Goal: Task Accomplishment & Management: Complete application form

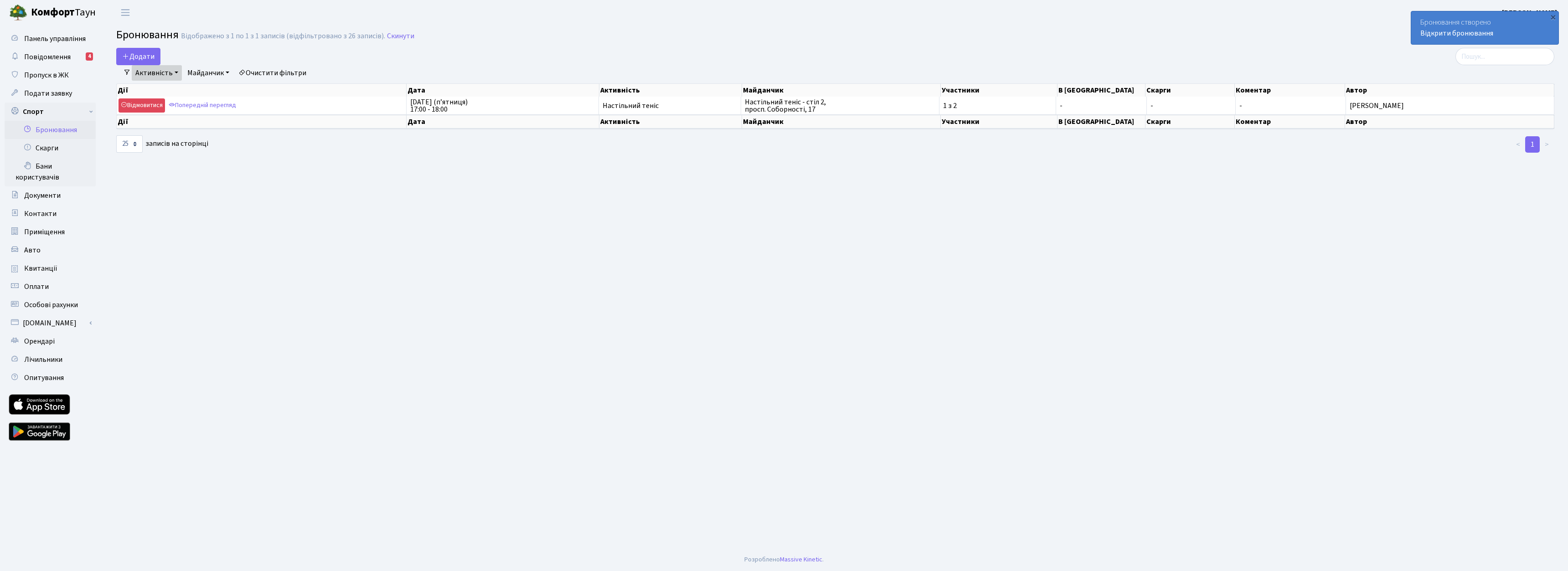
select select "25"
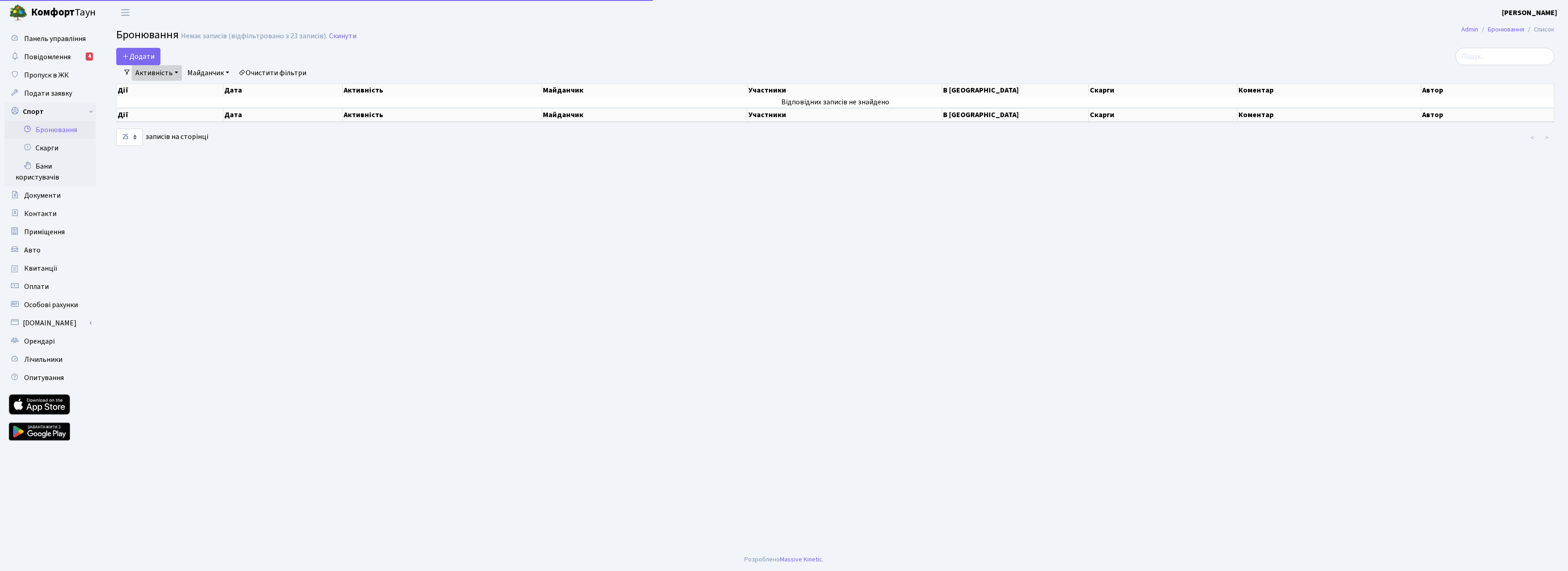
select select "25"
click at [145, 56] on button "Додати" at bounding box center [138, 56] width 44 height 17
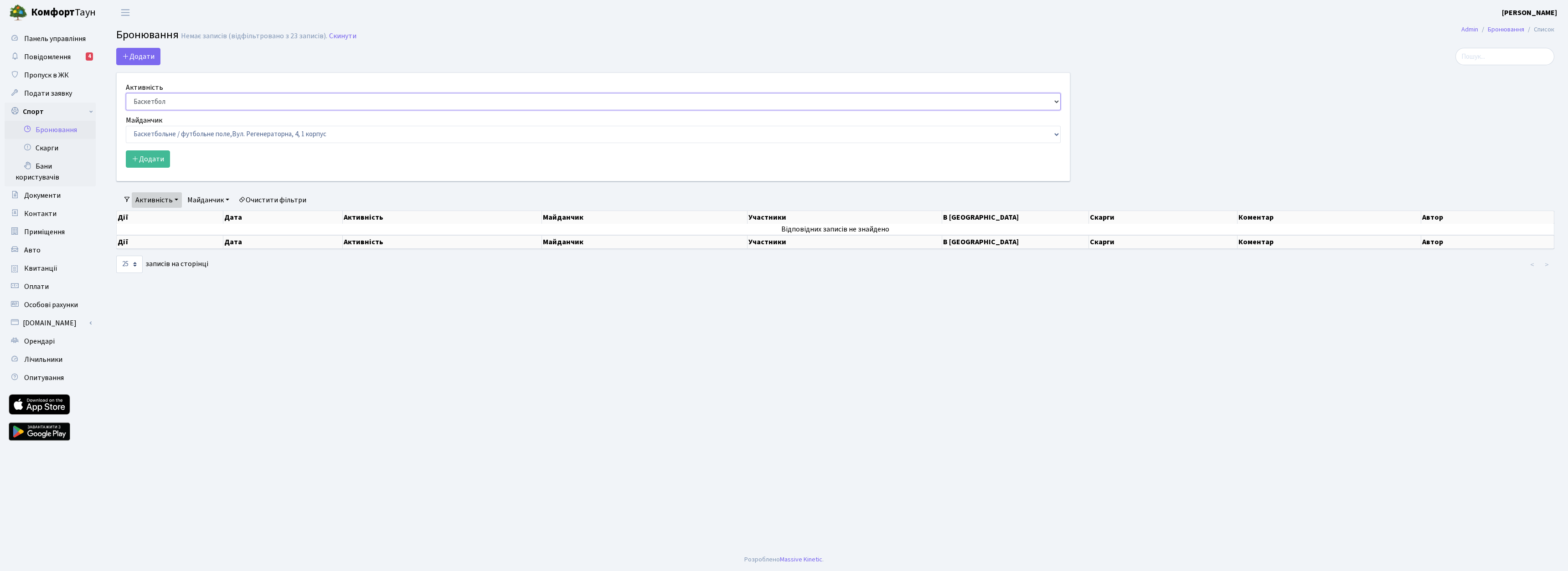
click at [239, 101] on select "Баскетбол Волейбол Йога Катання на роликах Настільний теніс Теніс Футбол Фітнес" at bounding box center [593, 101] width 934 height 17
select select "7"
click at [126, 93] on select "Баскетбол Волейбол Йога Катання на роликах Настільний теніс Теніс Футбол Фітнес" at bounding box center [593, 101] width 934 height 17
click at [236, 138] on select "Баскетбольне / футбольне поле, Вул. Регенераторна, 4, 1 корпус Баскетбольне пол…" at bounding box center [593, 134] width 934 height 17
select select "13"
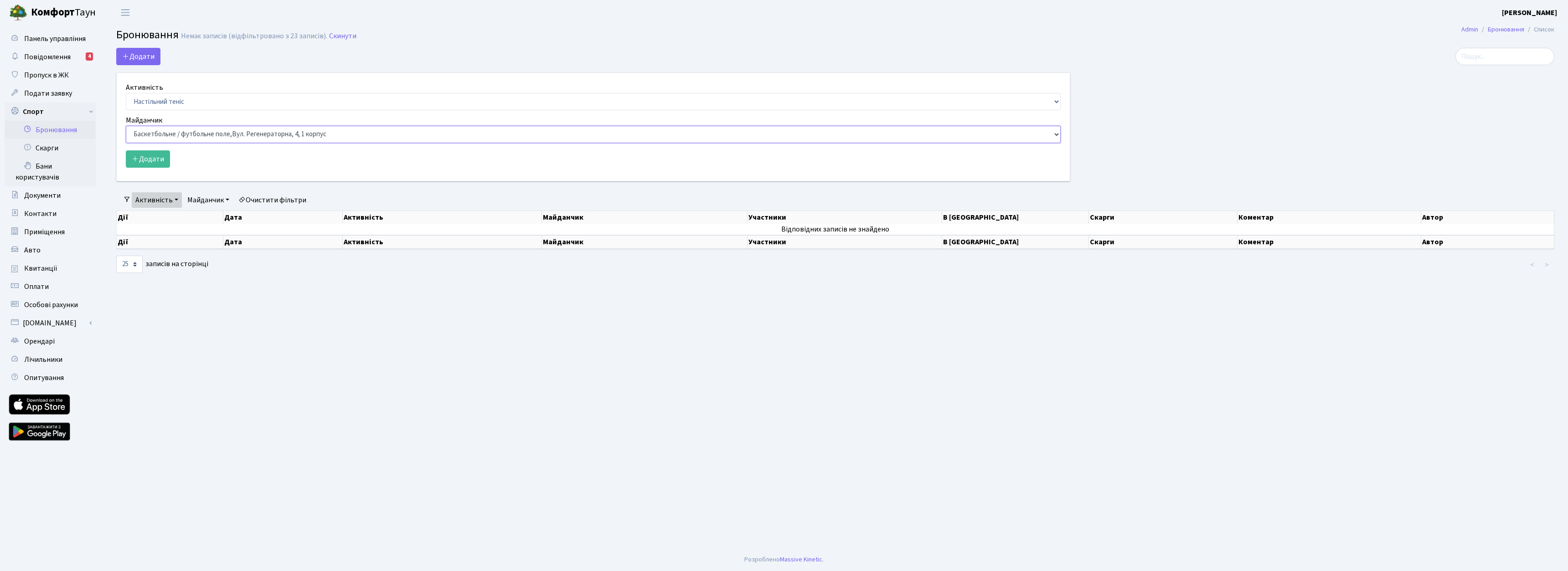
click at [126, 126] on select "Баскетбольне / футбольне поле, Вул. Регенераторна, 4, 1 корпус Баскетбольне пол…" at bounding box center [593, 134] width 934 height 17
click at [147, 153] on button "Додати" at bounding box center [148, 158] width 44 height 17
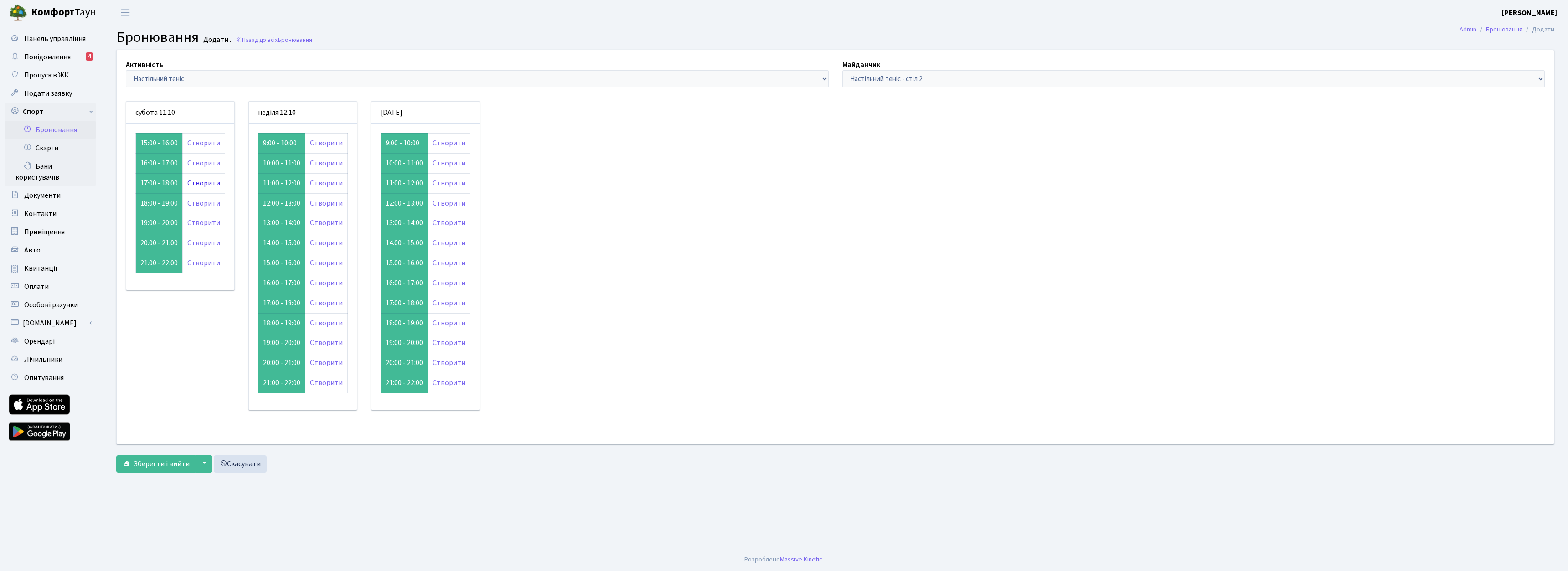
click at [203, 181] on link "Створити" at bounding box center [204, 183] width 33 height 10
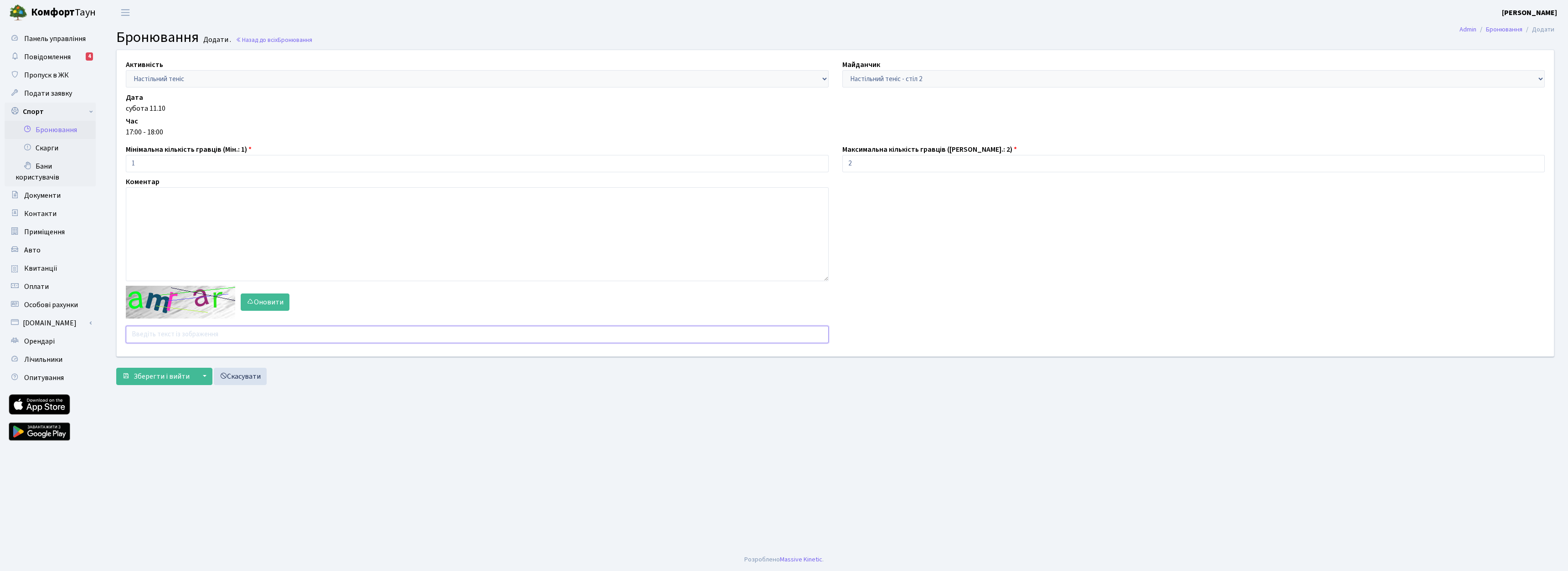
click at [167, 337] on input "text" at bounding box center [477, 334] width 703 height 17
type input "[PERSON_NAME]"
click at [261, 301] on button "Оновити" at bounding box center [265, 302] width 49 height 17
click at [233, 335] on input "text" at bounding box center [477, 334] width 703 height 17
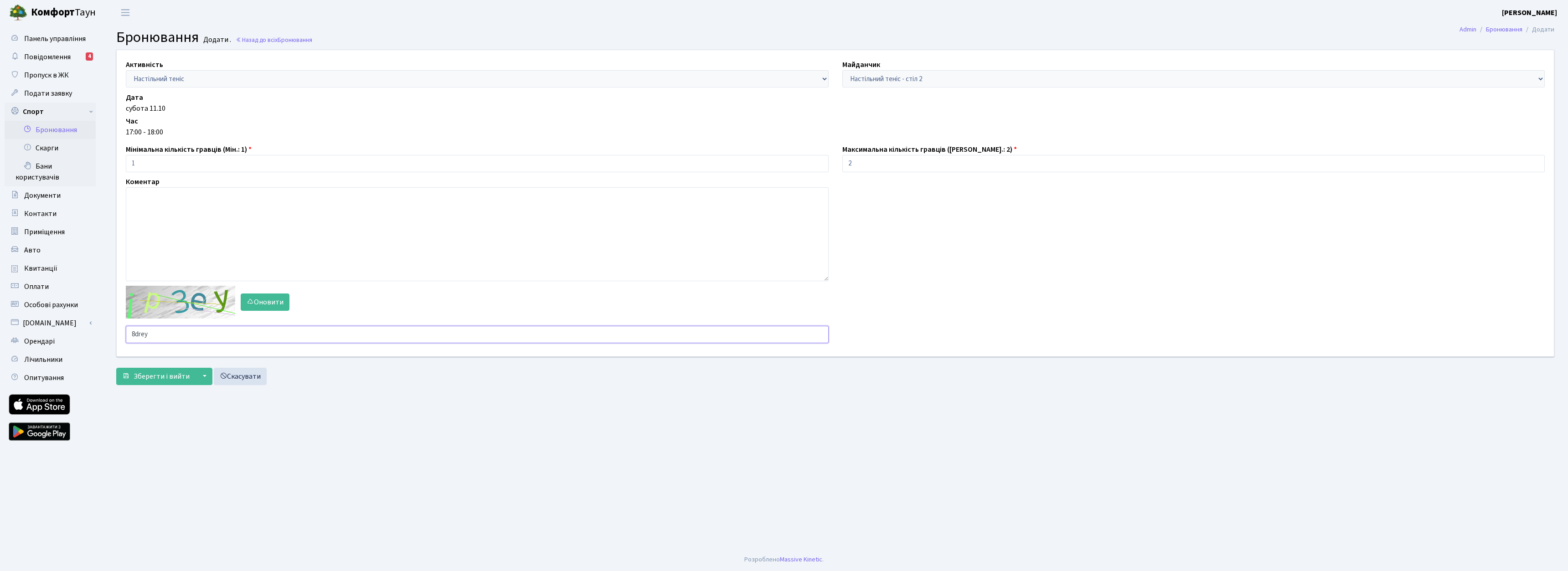
type input "8drey"
click at [116, 368] on button "Зберегти і вийти" at bounding box center [155, 376] width 79 height 17
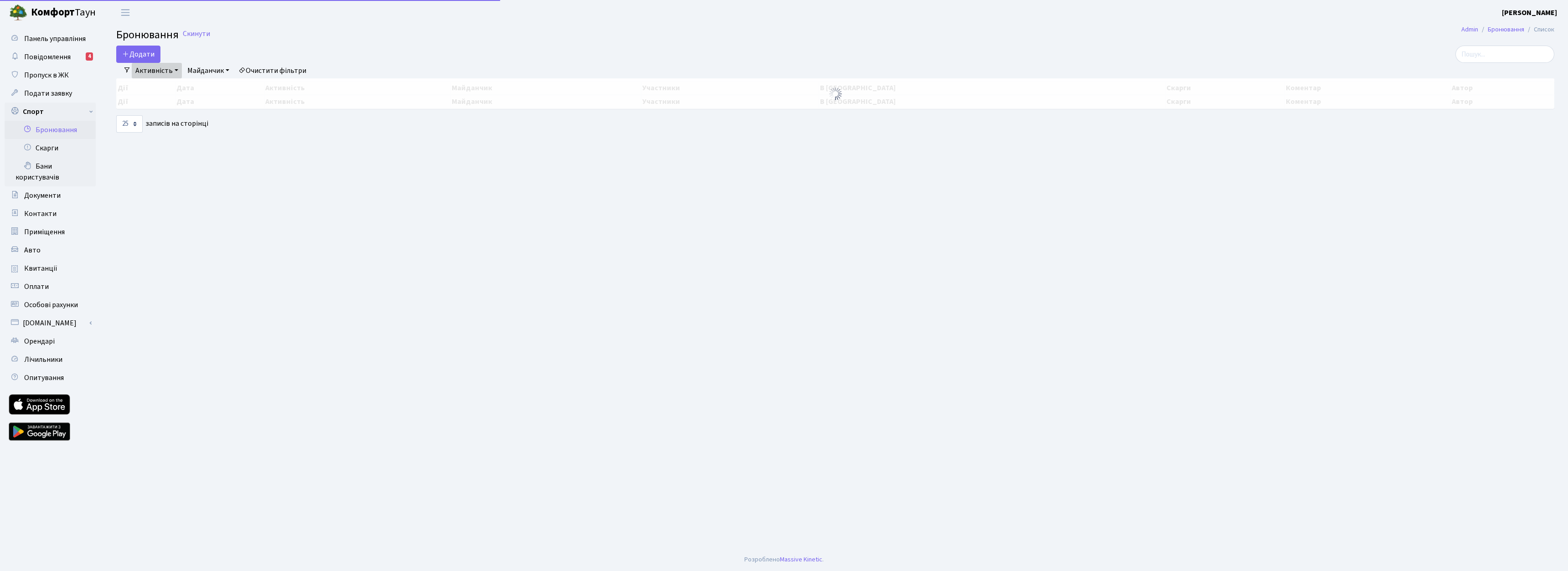
select select "25"
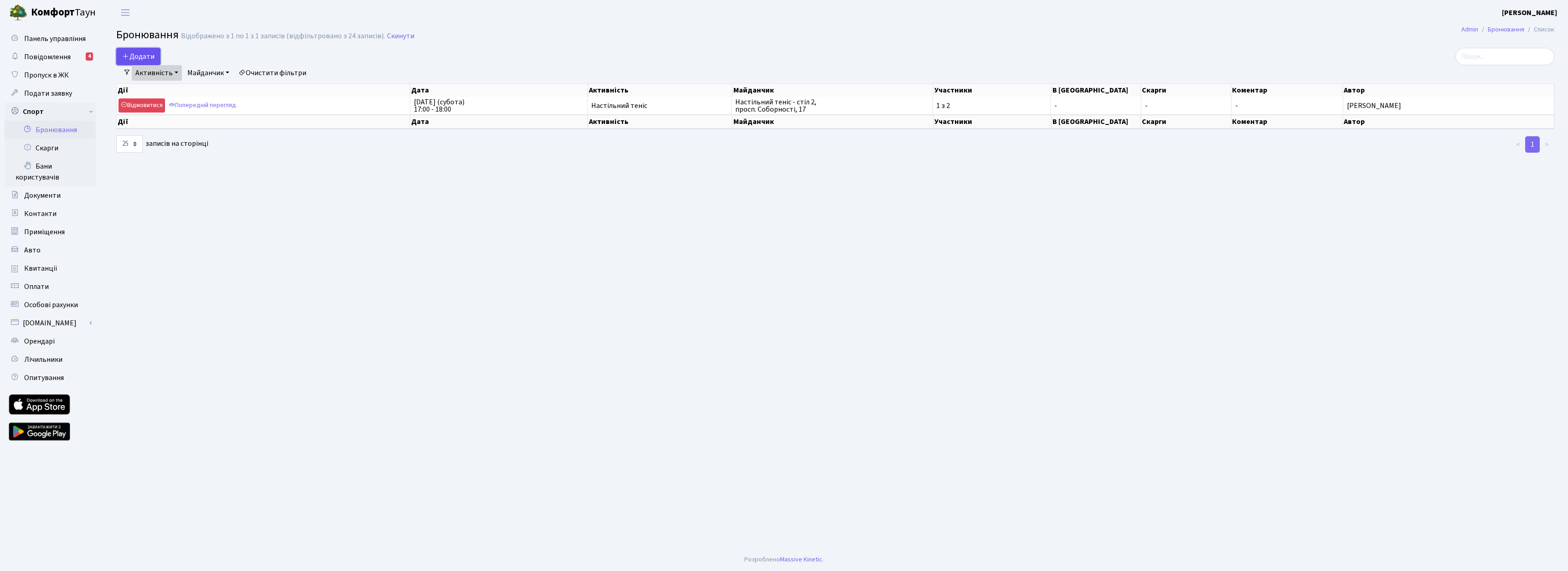
click at [140, 49] on button "Додати" at bounding box center [138, 56] width 44 height 17
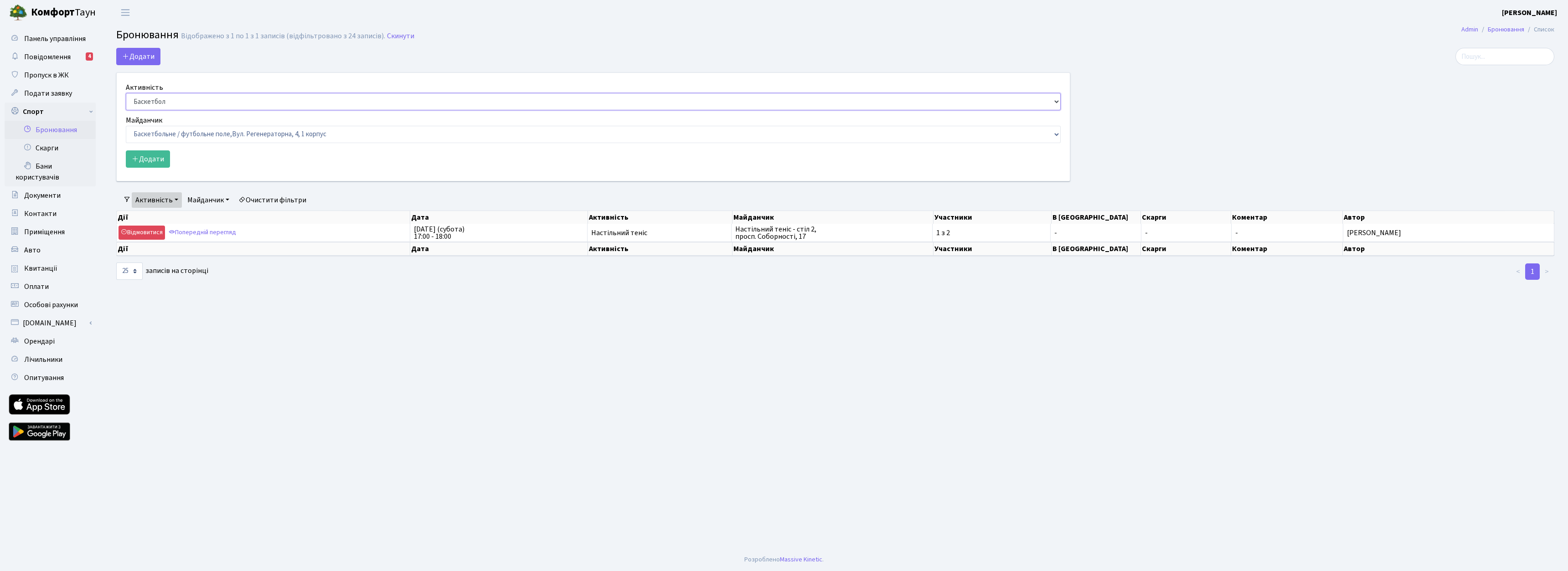
click at [153, 95] on select "Баскетбол Волейбол Йога Катання на роликах Настільний теніс Теніс Футбол Фітнес" at bounding box center [593, 101] width 934 height 17
select select "7"
click at [126, 93] on select "Баскетбол Волейбол Йога Катання на роликах Настільний теніс Теніс Футбол Фітнес" at bounding box center [593, 101] width 934 height 17
click at [185, 127] on select "Баскетбольне / футбольне поле, Вул. Регенераторна, 4, 1 корпус Баскетбольне пол…" at bounding box center [593, 134] width 934 height 17
select select "13"
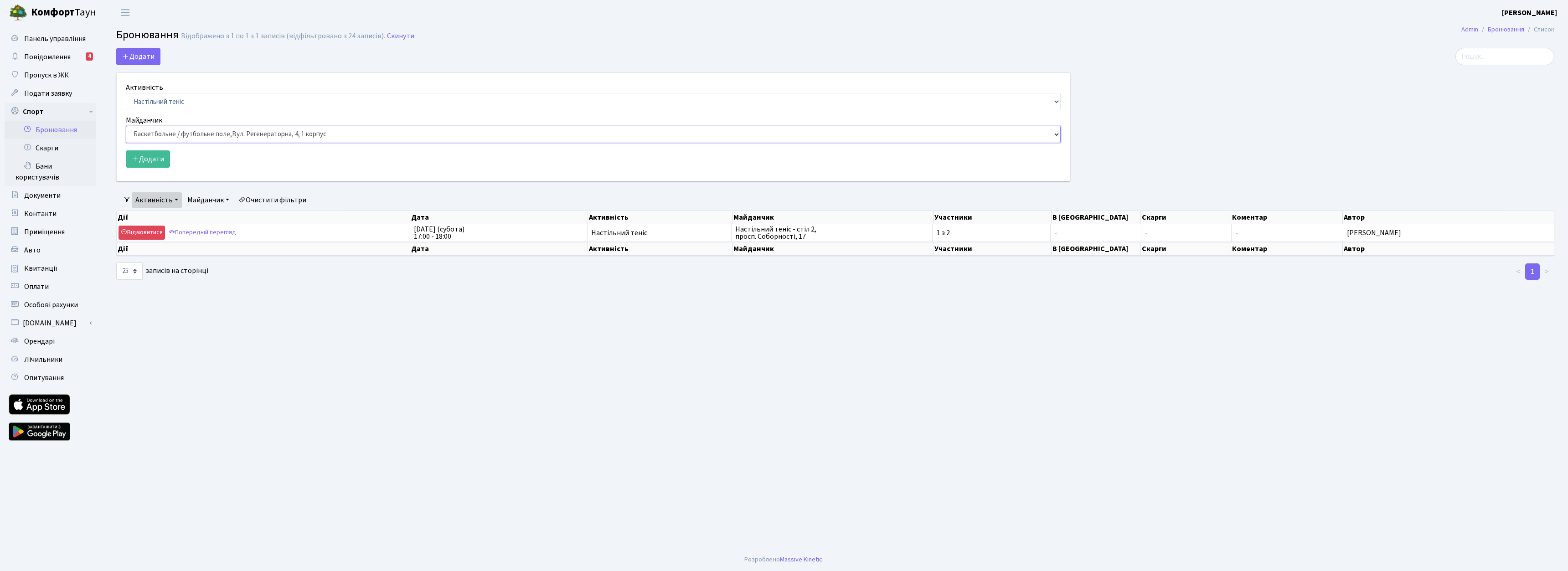
click at [126, 126] on select "Баскетбольне / футбольне поле, Вул. Регенераторна, 4, 1 корпус Баскетбольне пол…" at bounding box center [593, 134] width 934 height 17
click at [136, 155] on icon "submit" at bounding box center [136, 159] width 8 height 8
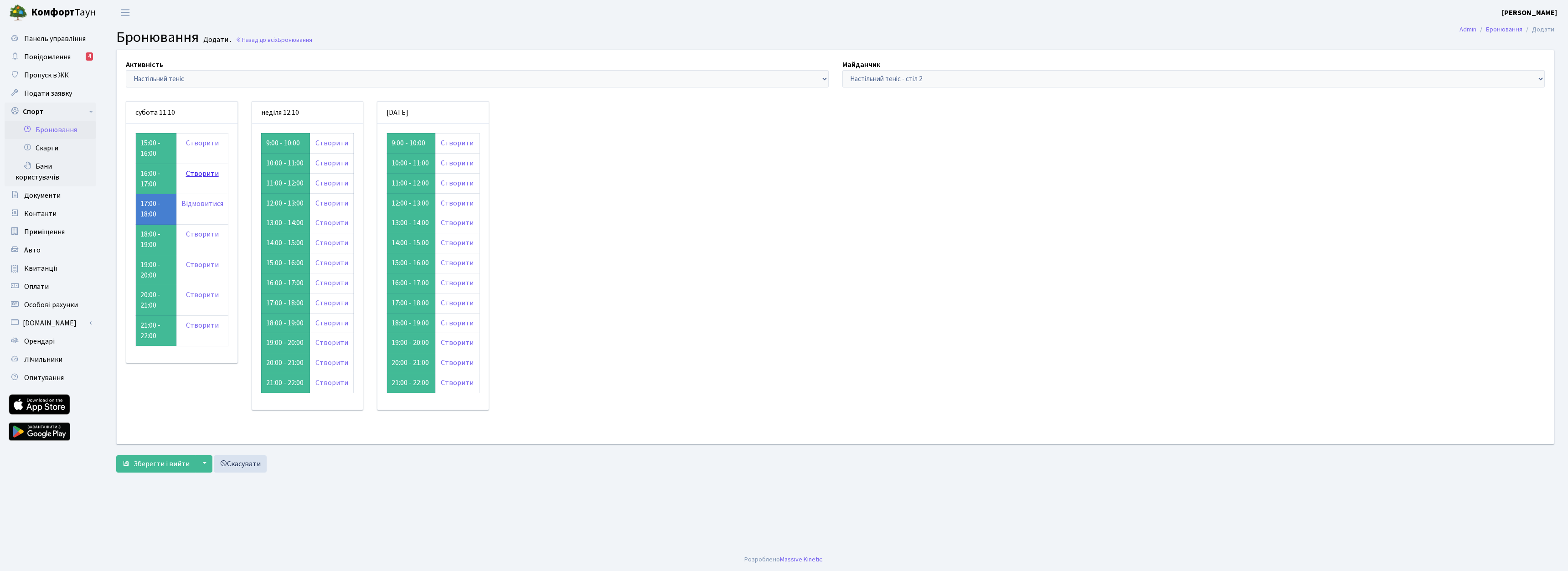
click at [206, 176] on link "Створити" at bounding box center [203, 174] width 33 height 10
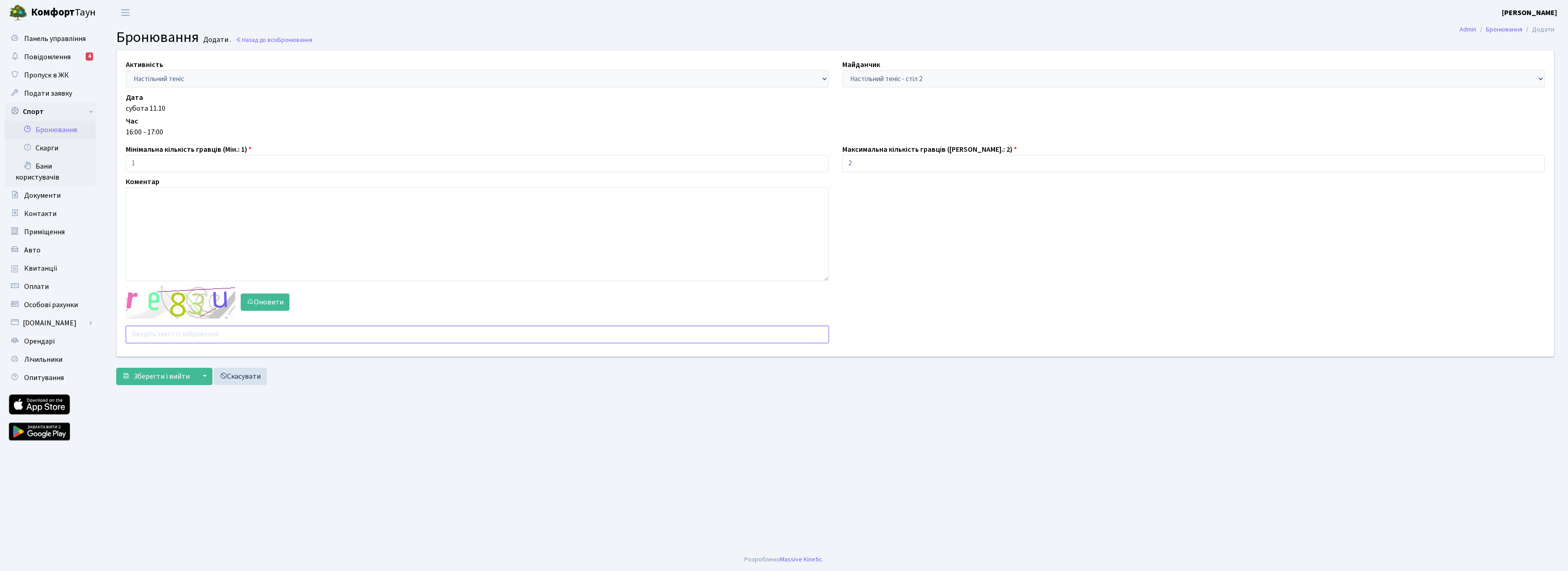
click at [188, 336] on input "text" at bounding box center [477, 334] width 703 height 17
type input "jfiey"
click at [167, 385] on button "Зберегти і вийти" at bounding box center [155, 376] width 79 height 17
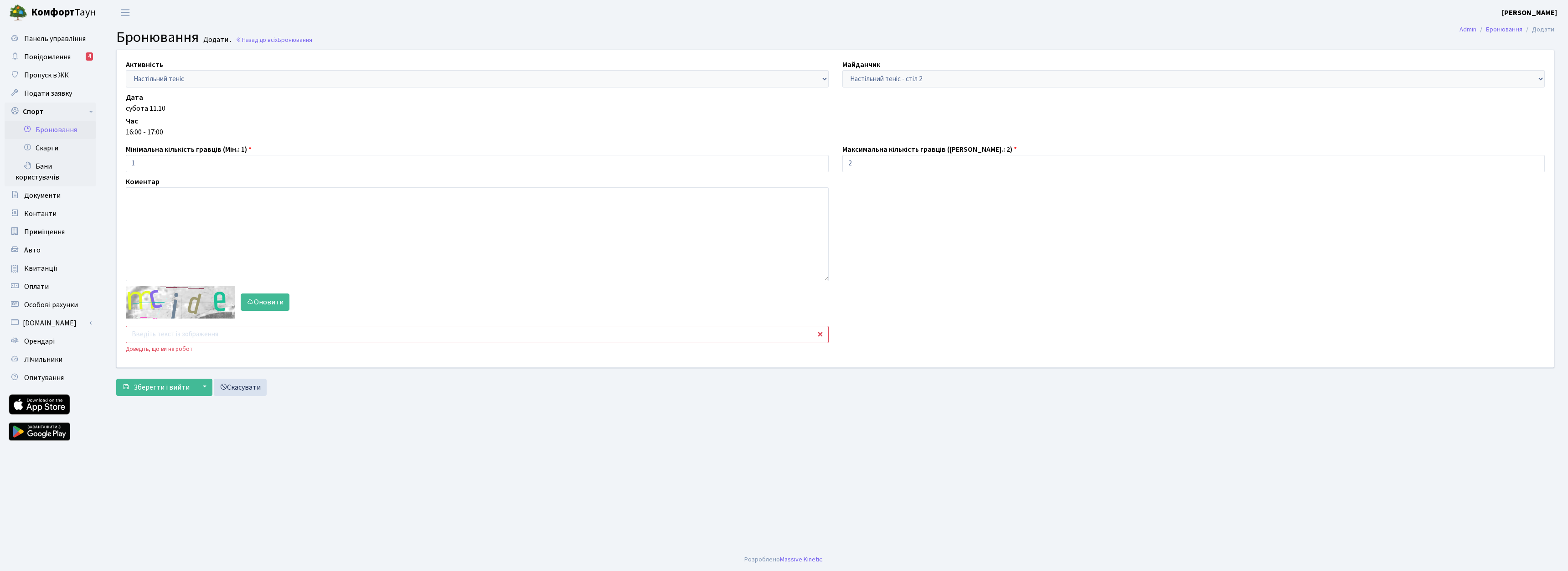
click at [186, 335] on input "text" at bounding box center [477, 334] width 703 height 17
click at [258, 297] on button "Оновити" at bounding box center [265, 302] width 49 height 17
click at [233, 337] on input "text" at bounding box center [477, 334] width 703 height 17
type input "gactr"
click at [184, 393] on button "Зберегти і вийти" at bounding box center [155, 387] width 79 height 17
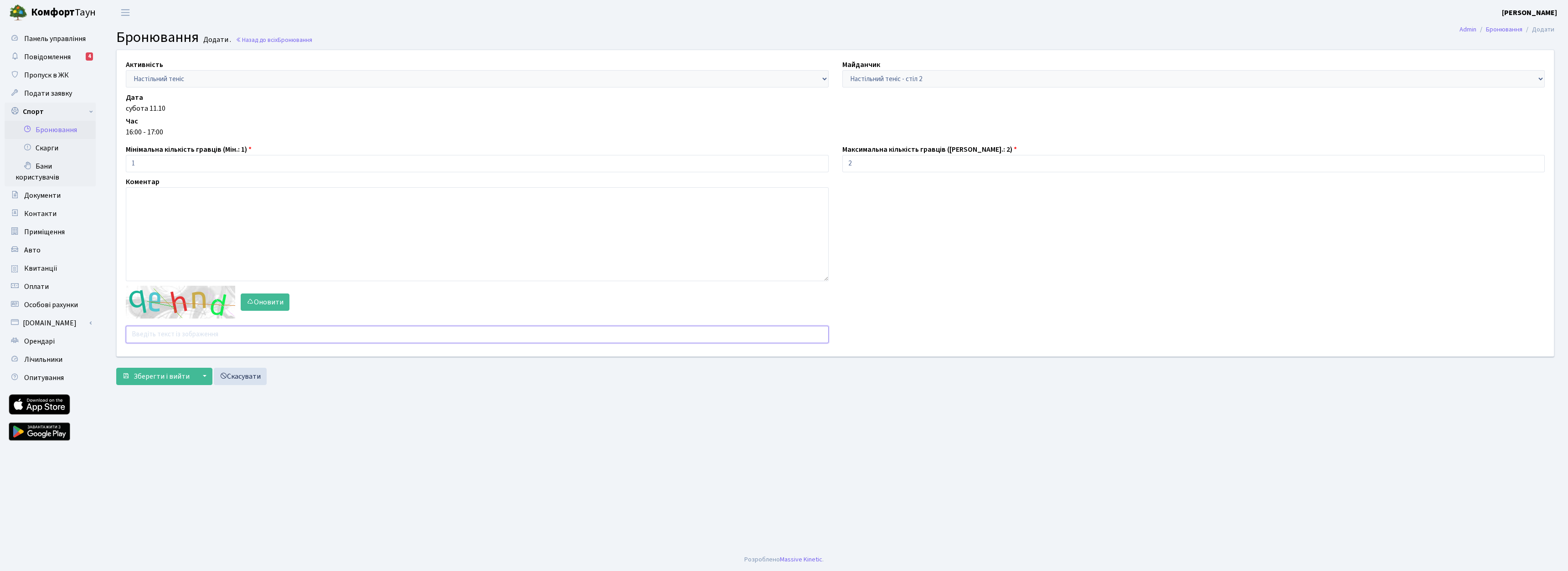
click at [207, 335] on input "text" at bounding box center [477, 334] width 703 height 17
type input "dbcgf"
click at [184, 381] on span "Зберегти і вийти" at bounding box center [162, 376] width 56 height 10
click at [197, 347] on div "Активність - Баскетбол Волейбол Йога Катання на роликах Настільний теніс [PERSO…" at bounding box center [835, 203] width 1451 height 306
click at [201, 342] on input "text" at bounding box center [477, 334] width 703 height 17
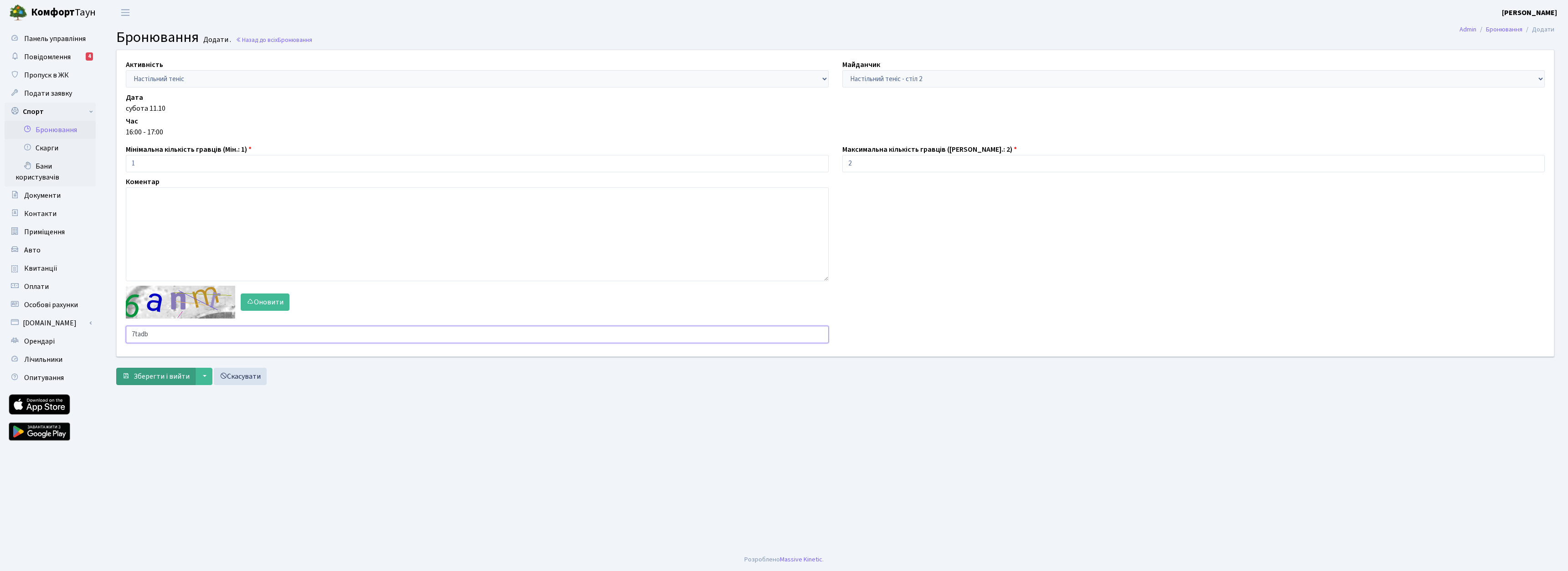
type input "7tadb"
click at [168, 371] on button "Зберегти і вийти" at bounding box center [155, 376] width 79 height 17
click at [250, 41] on link "Назад до всіх Бронювання" at bounding box center [274, 40] width 77 height 9
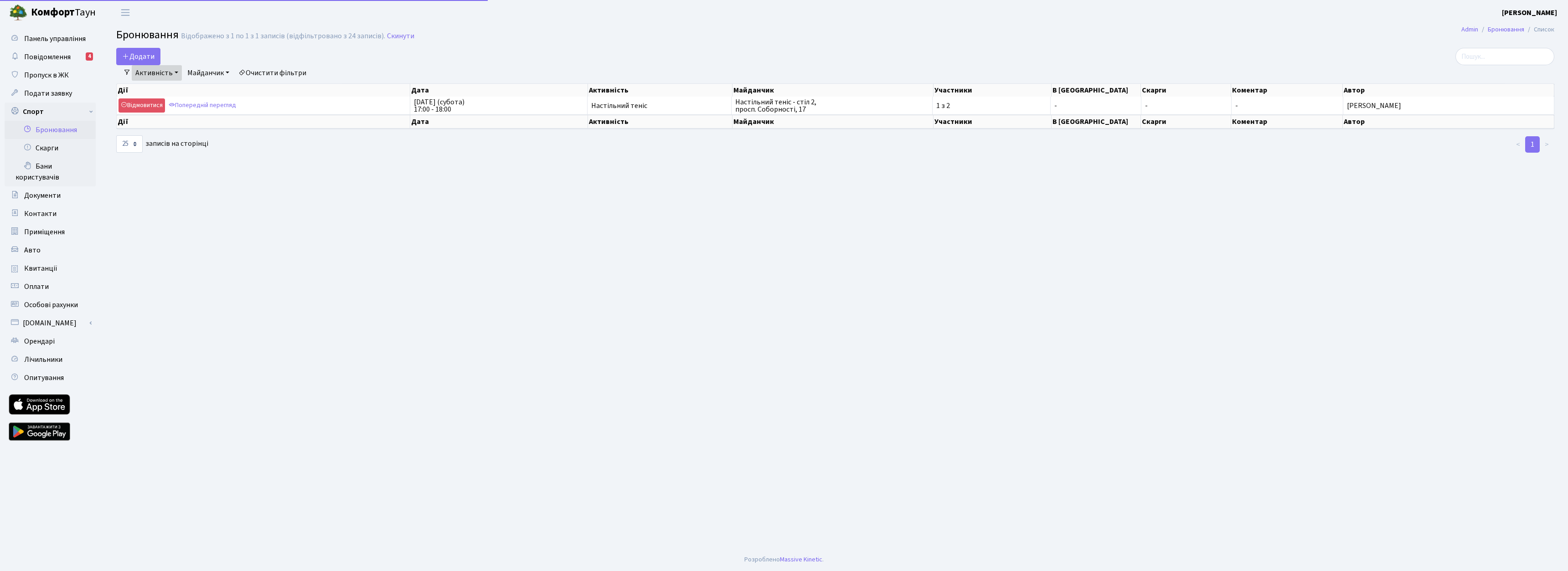
select select "25"
